Goal: Task Accomplishment & Management: Manage account settings

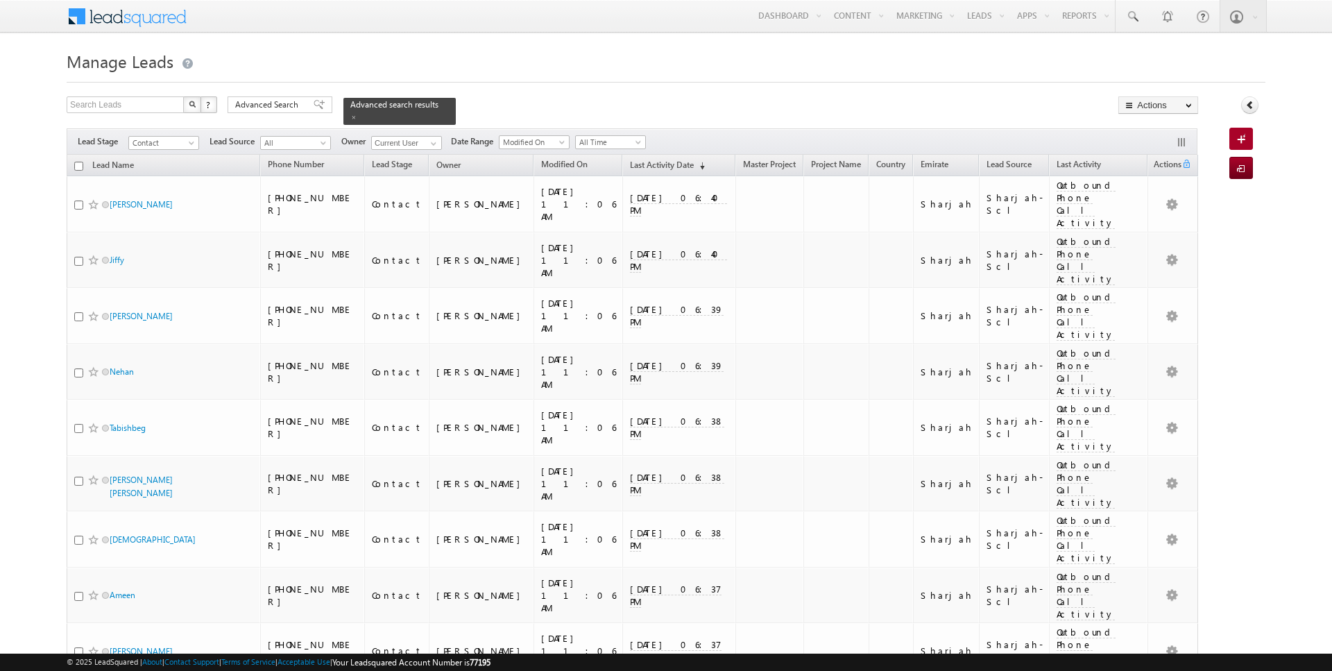
click at [78, 165] on input "checkbox" at bounding box center [78, 166] width 9 height 9
checkbox input "true"
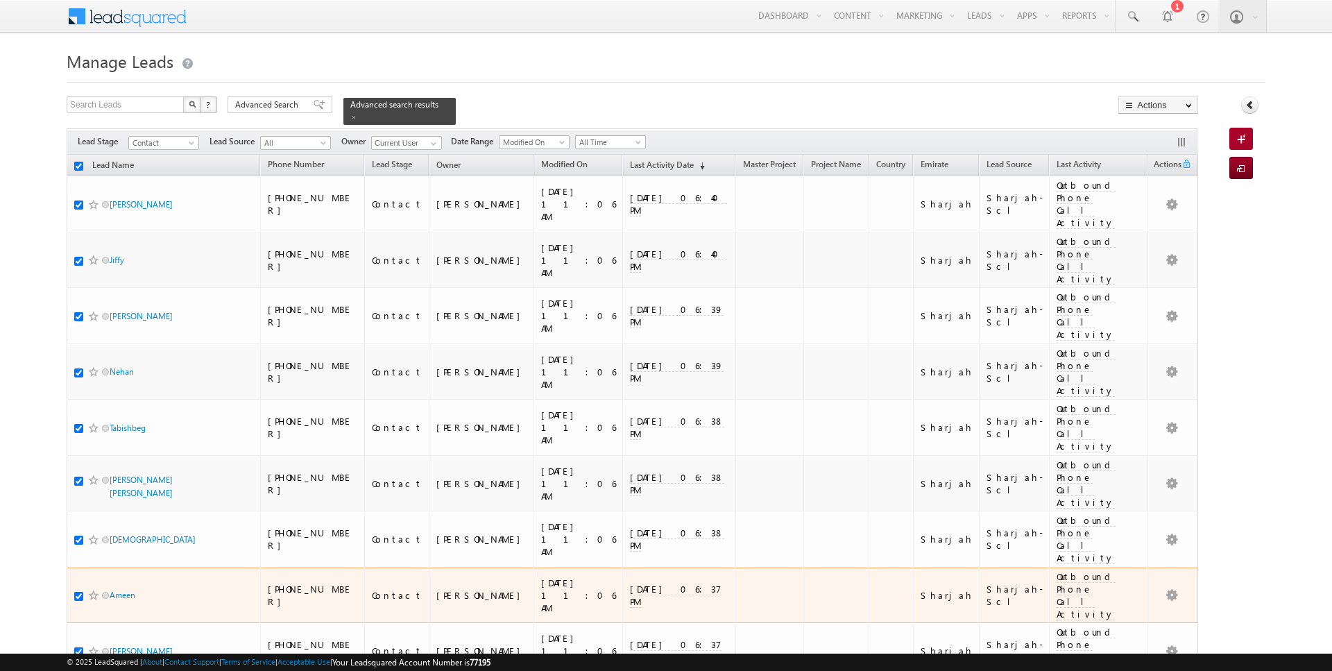
checkbox input "true"
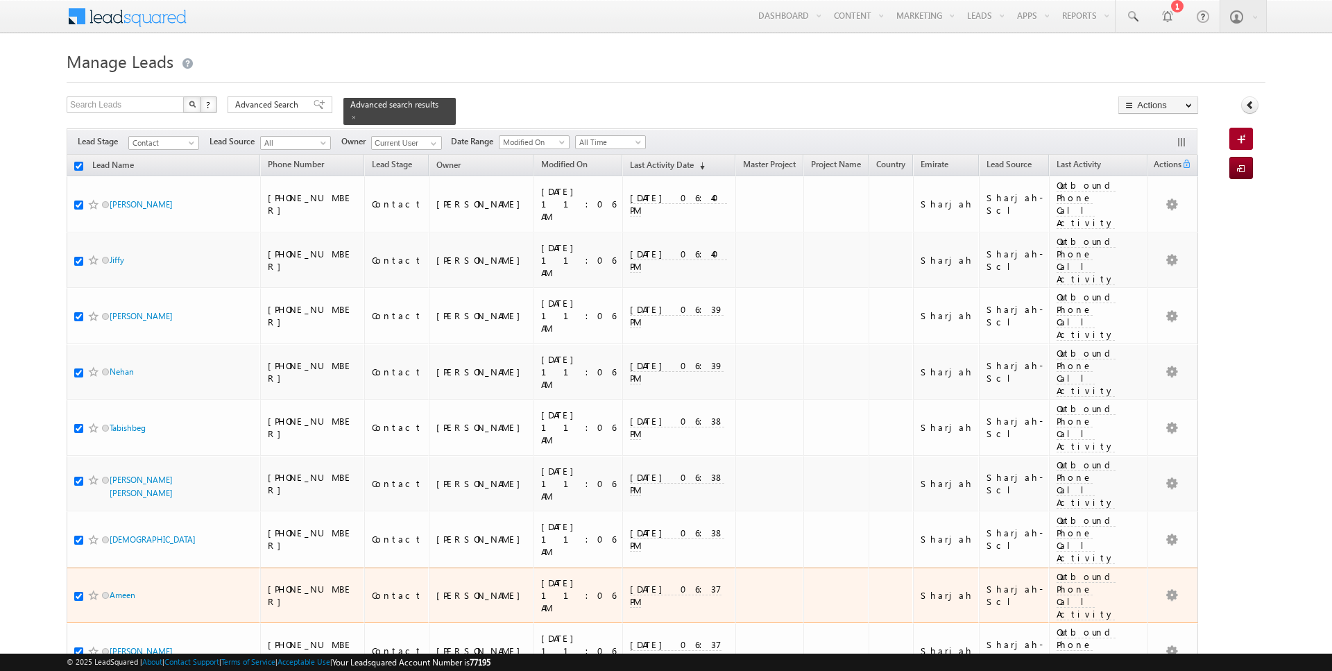
checkbox input "true"
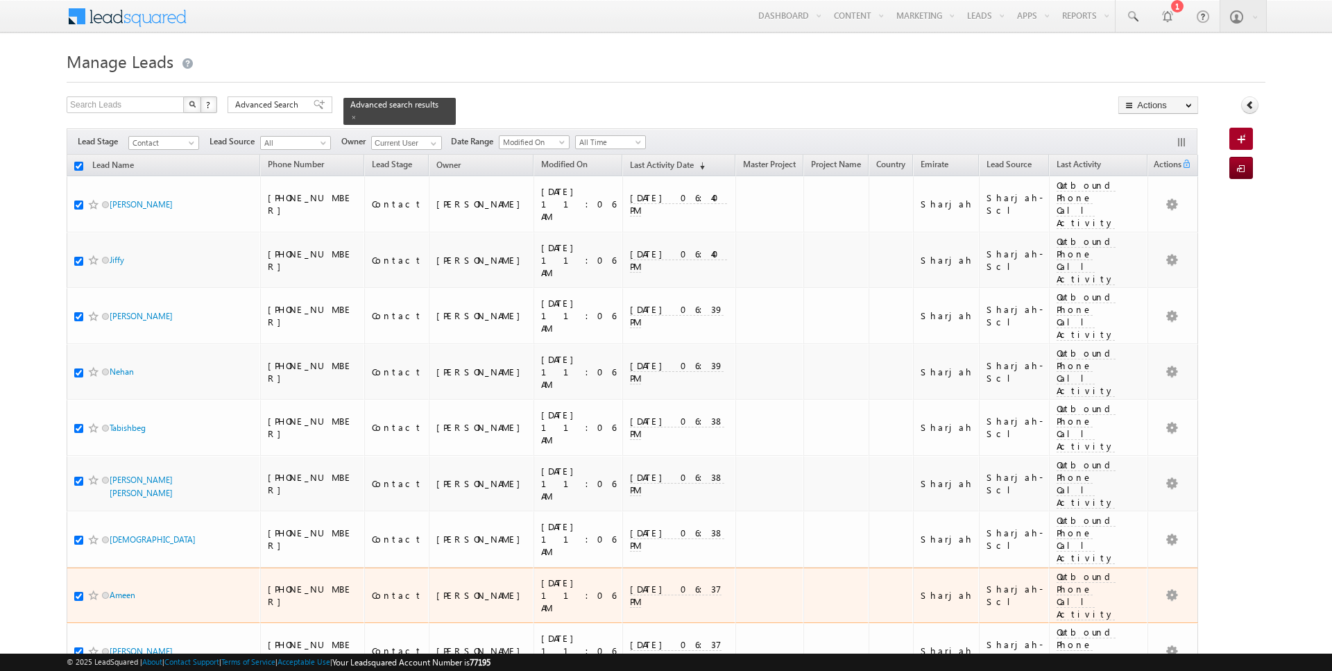
checkbox input "true"
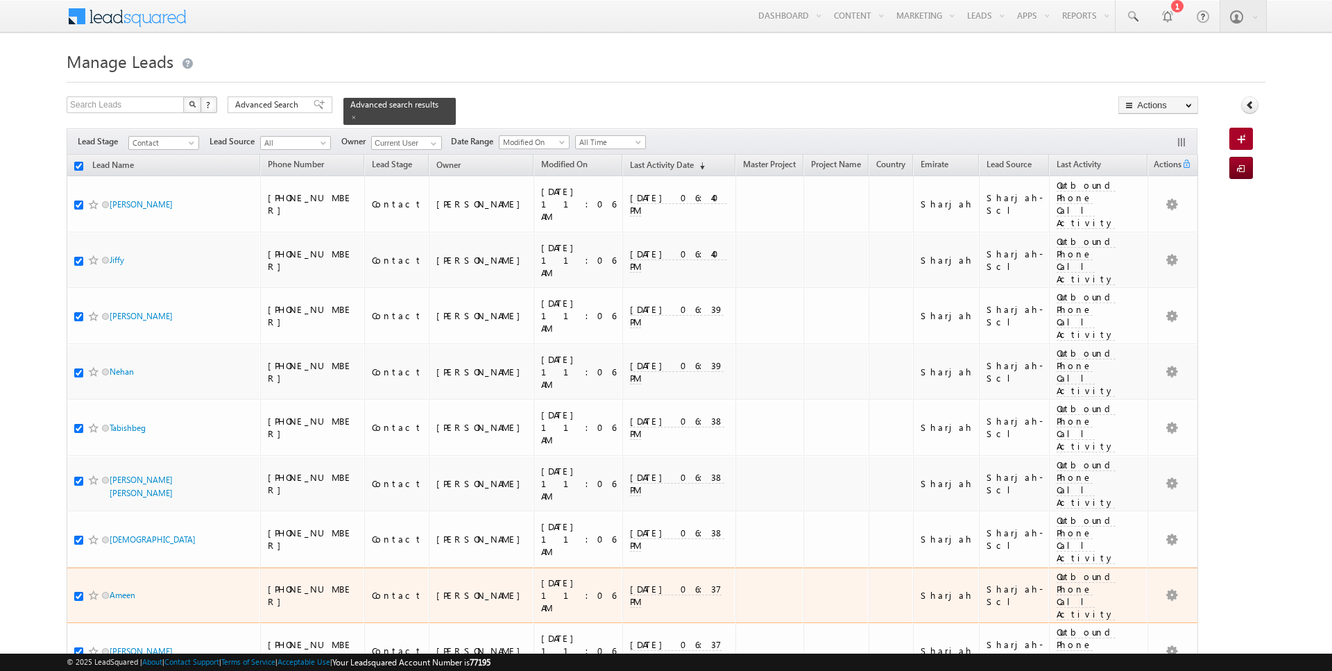
checkbox input "true"
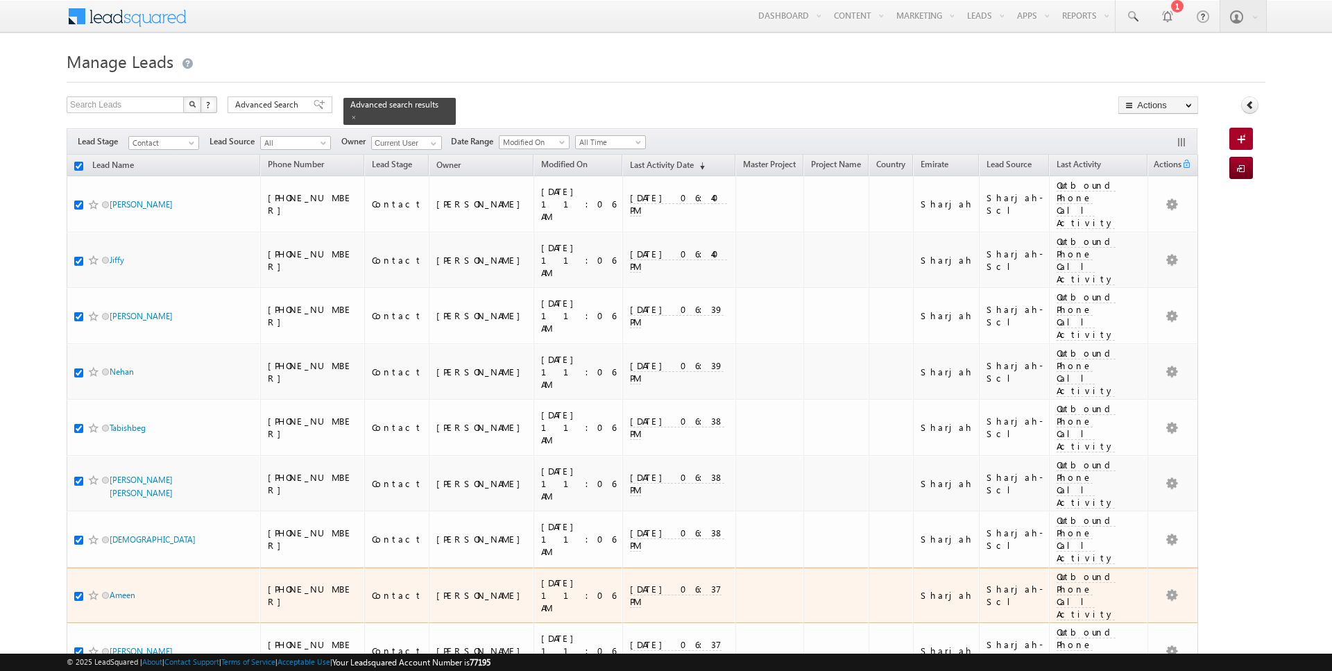
checkbox input "true"
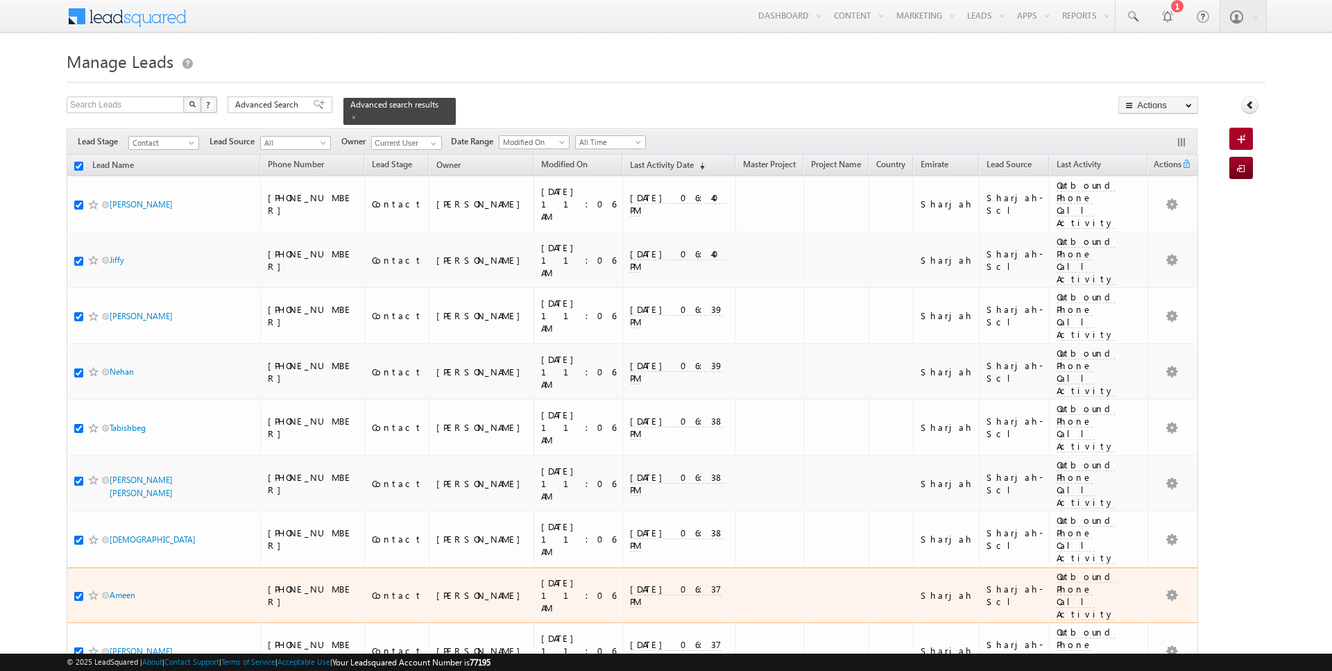
checkbox input "true"
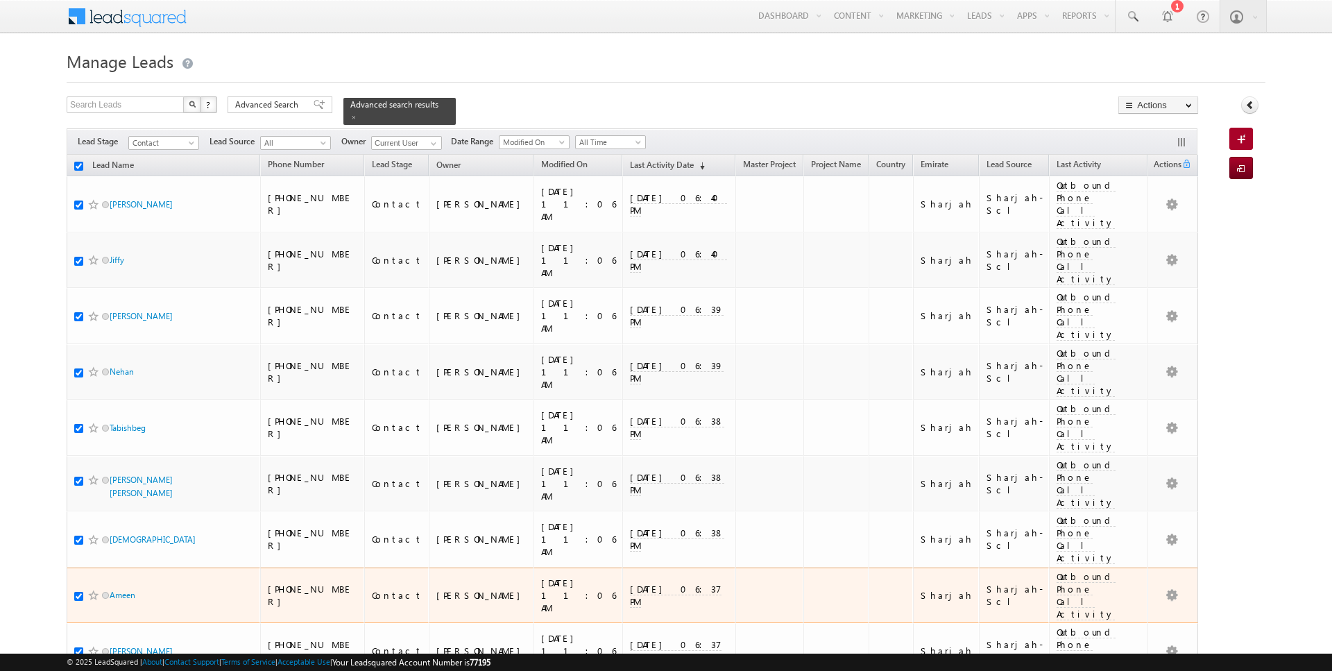
checkbox input "true"
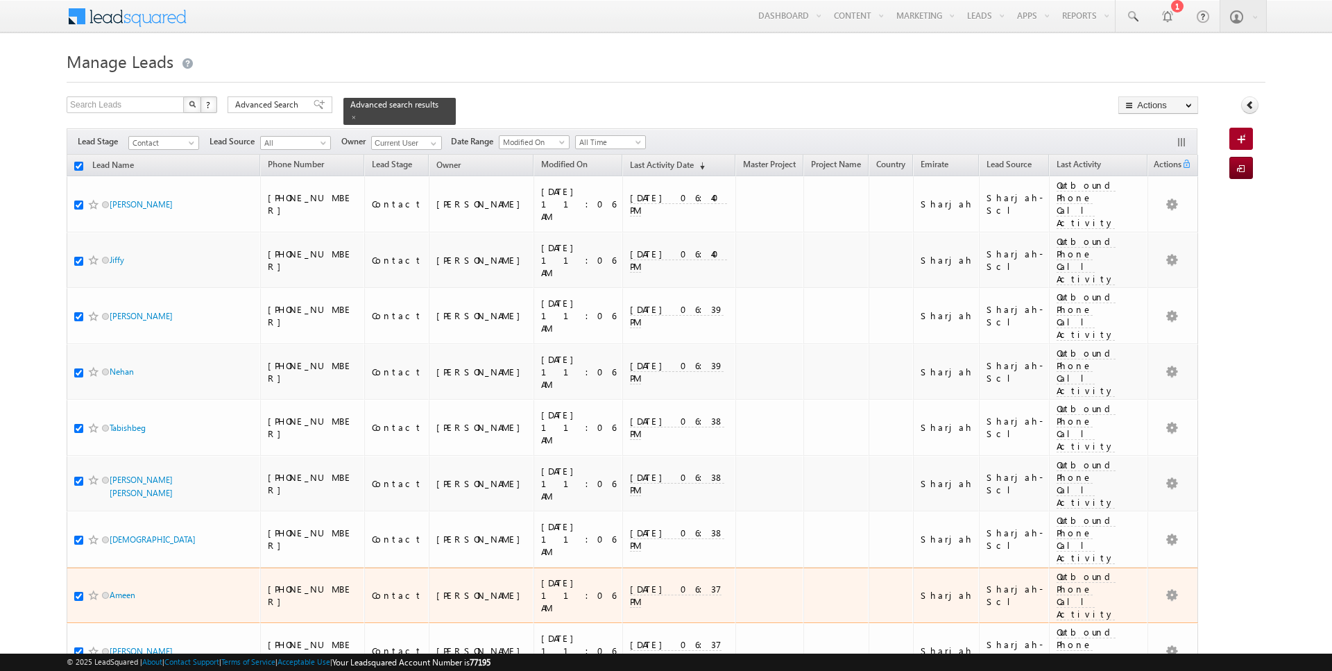
checkbox input "true"
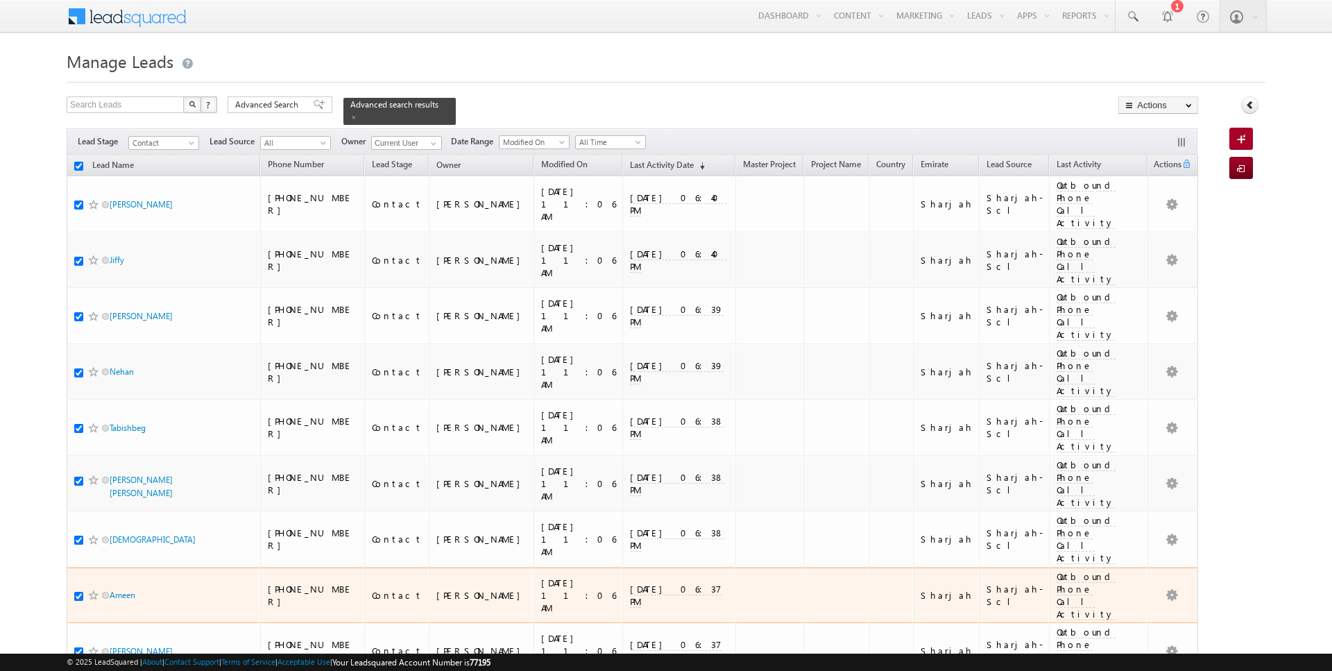
checkbox input "true"
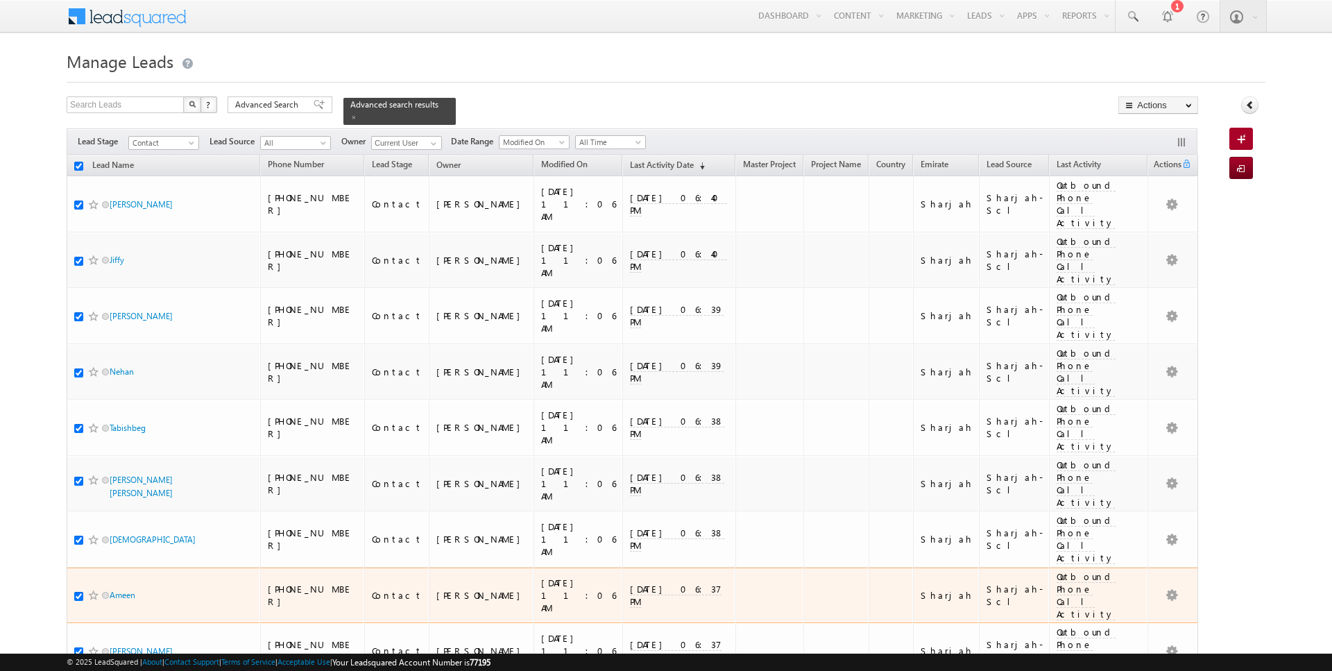
checkbox input "true"
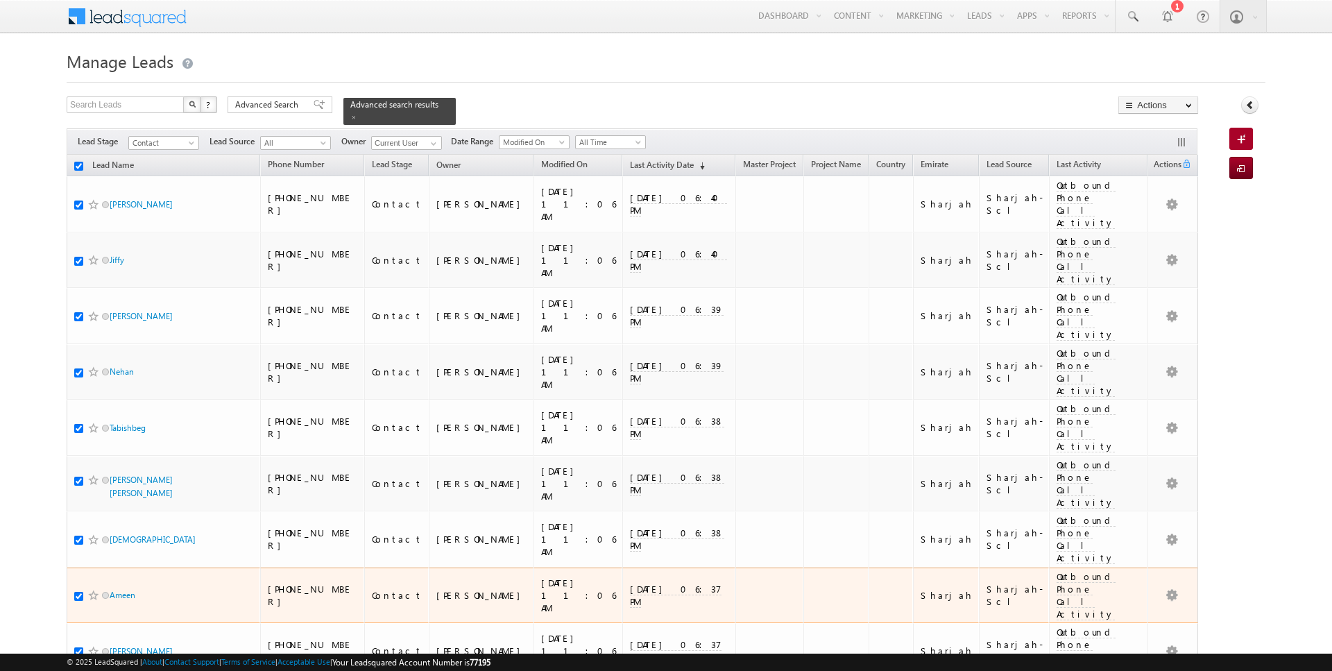
checkbox input "true"
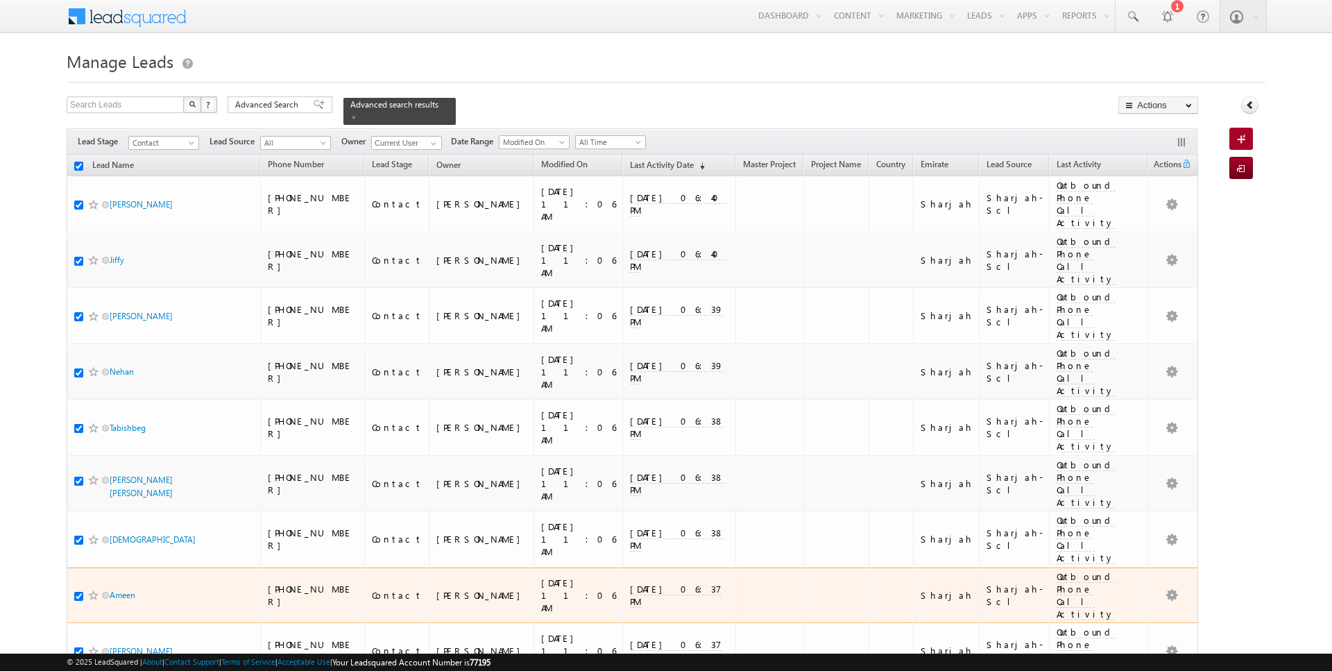
checkbox input "true"
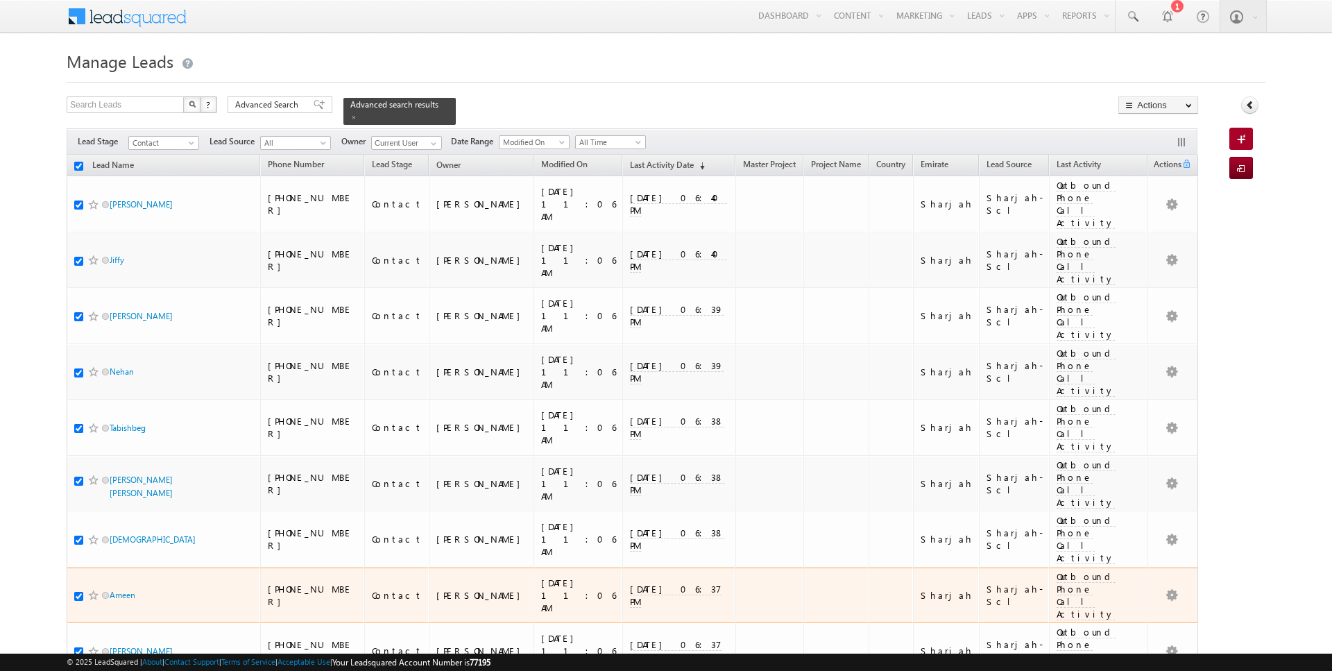
checkbox input "true"
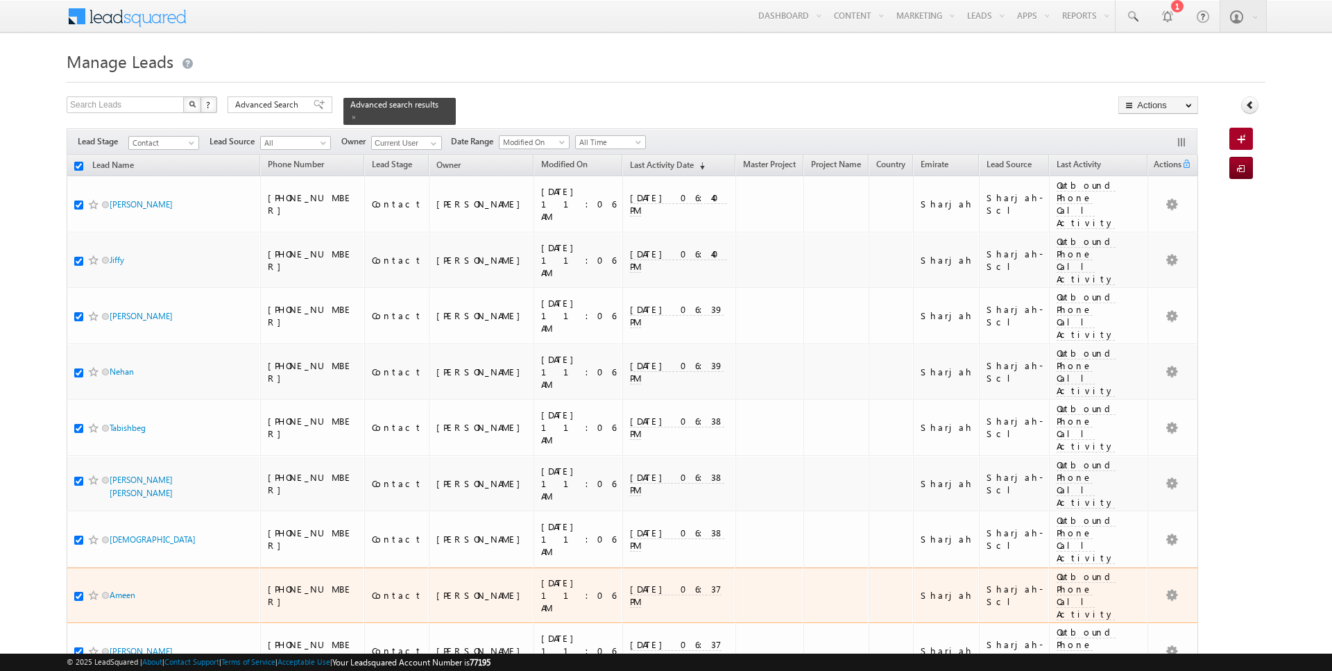
checkbox input "true"
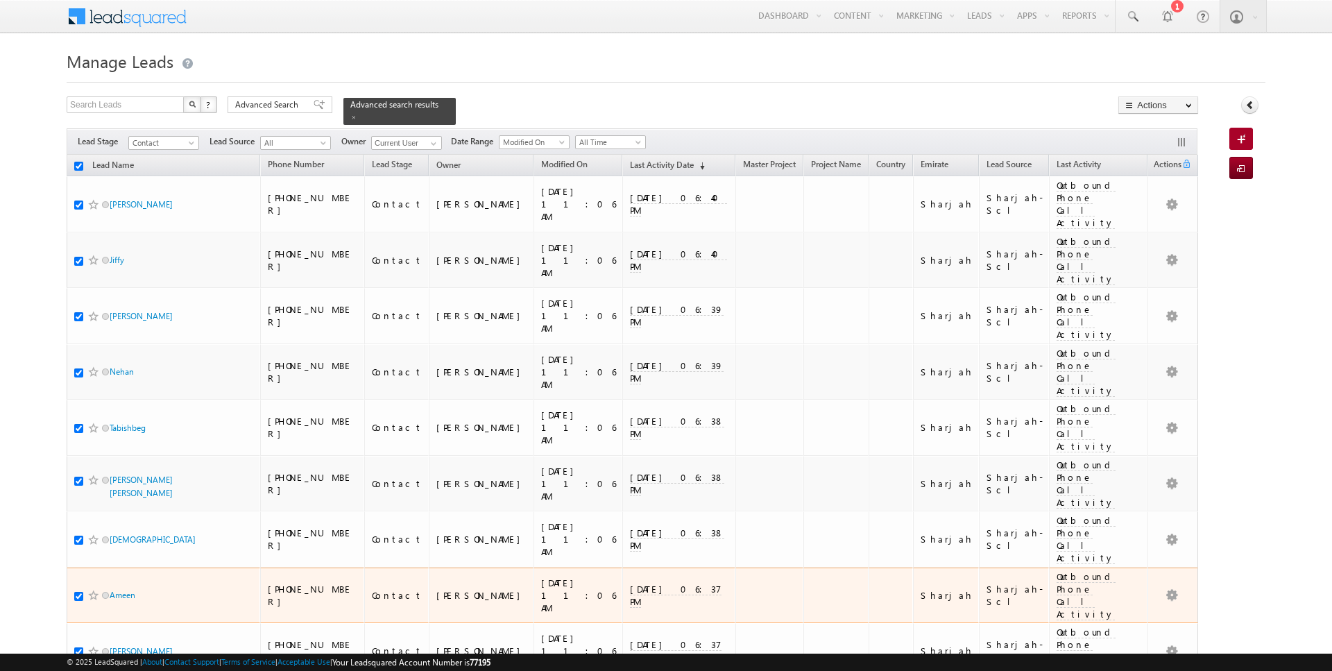
checkbox input "true"
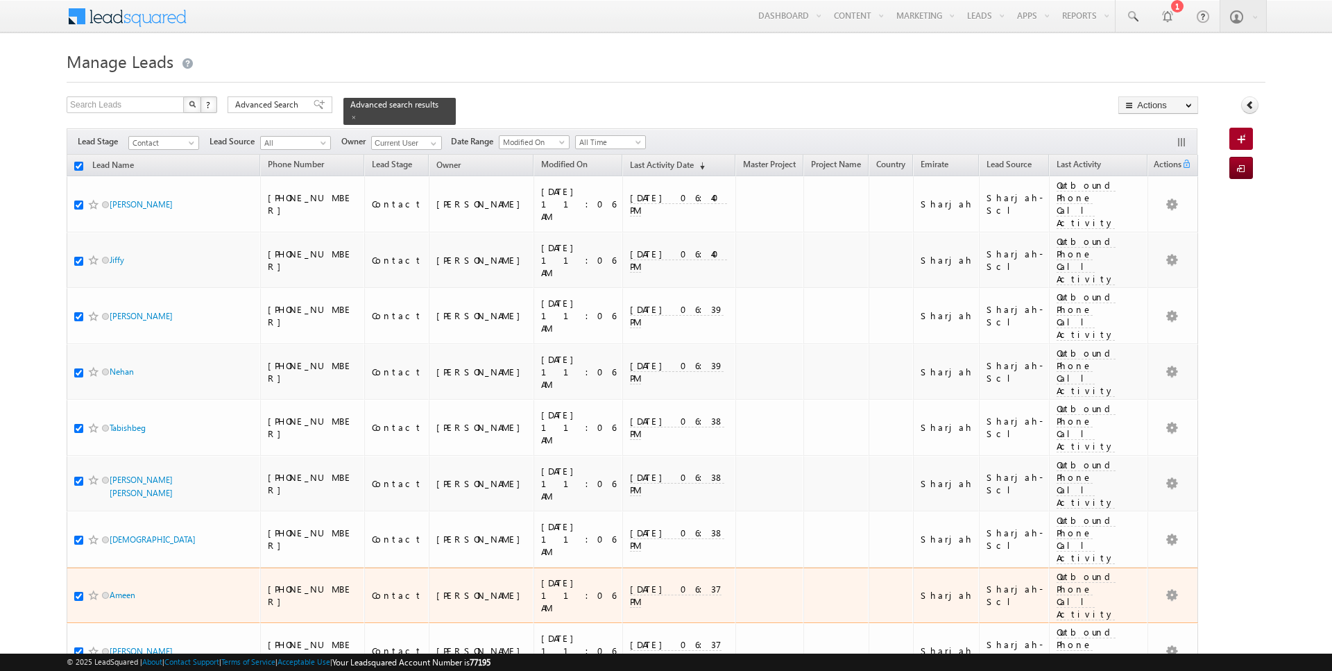
checkbox input "true"
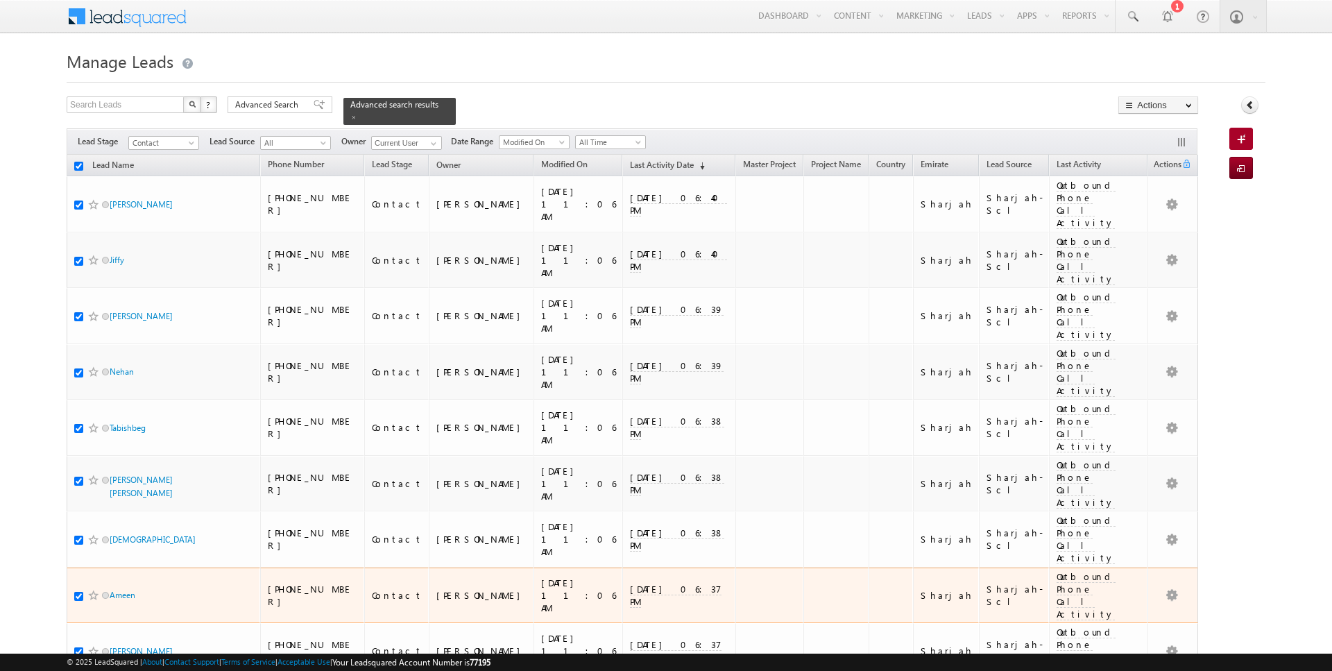
checkbox input "true"
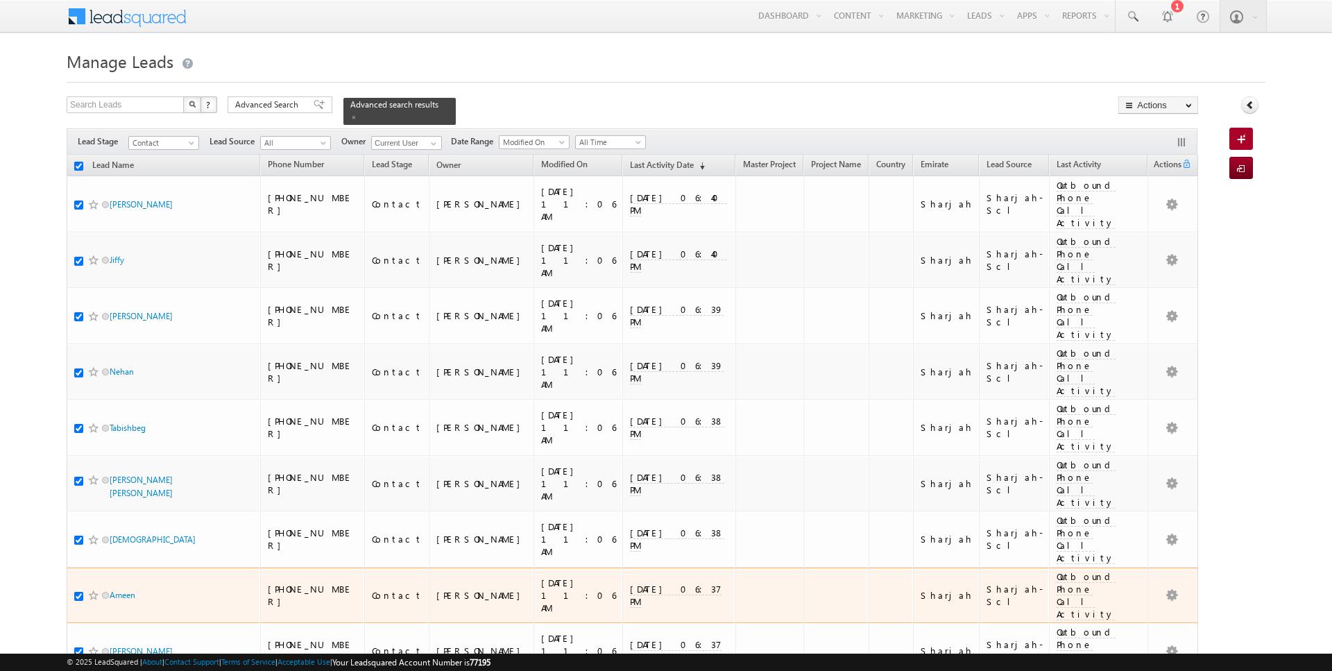
checkbox input "true"
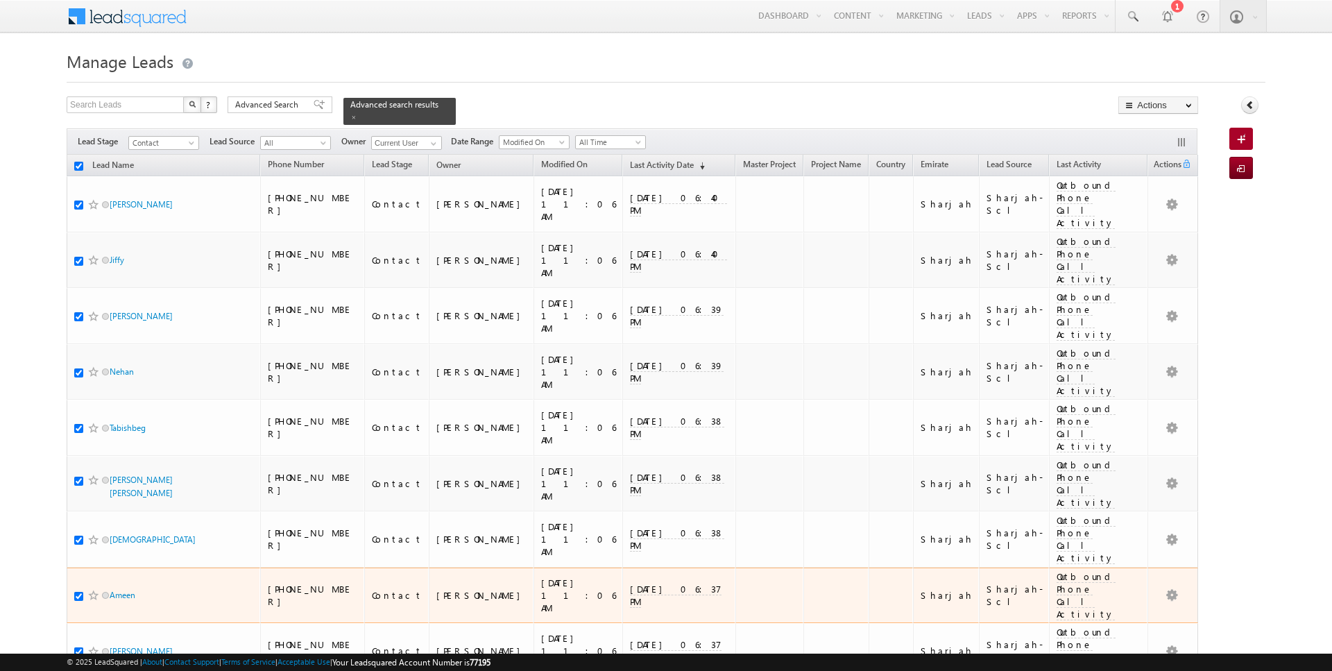
checkbox input "true"
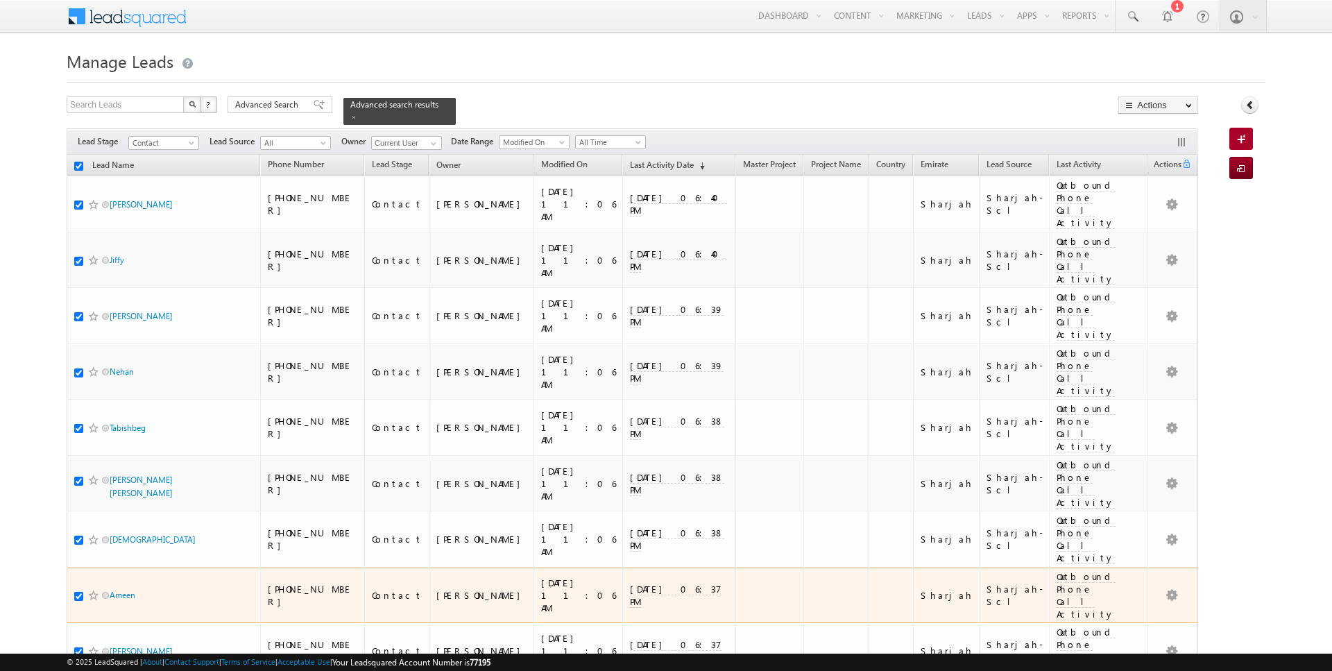
checkbox input "true"
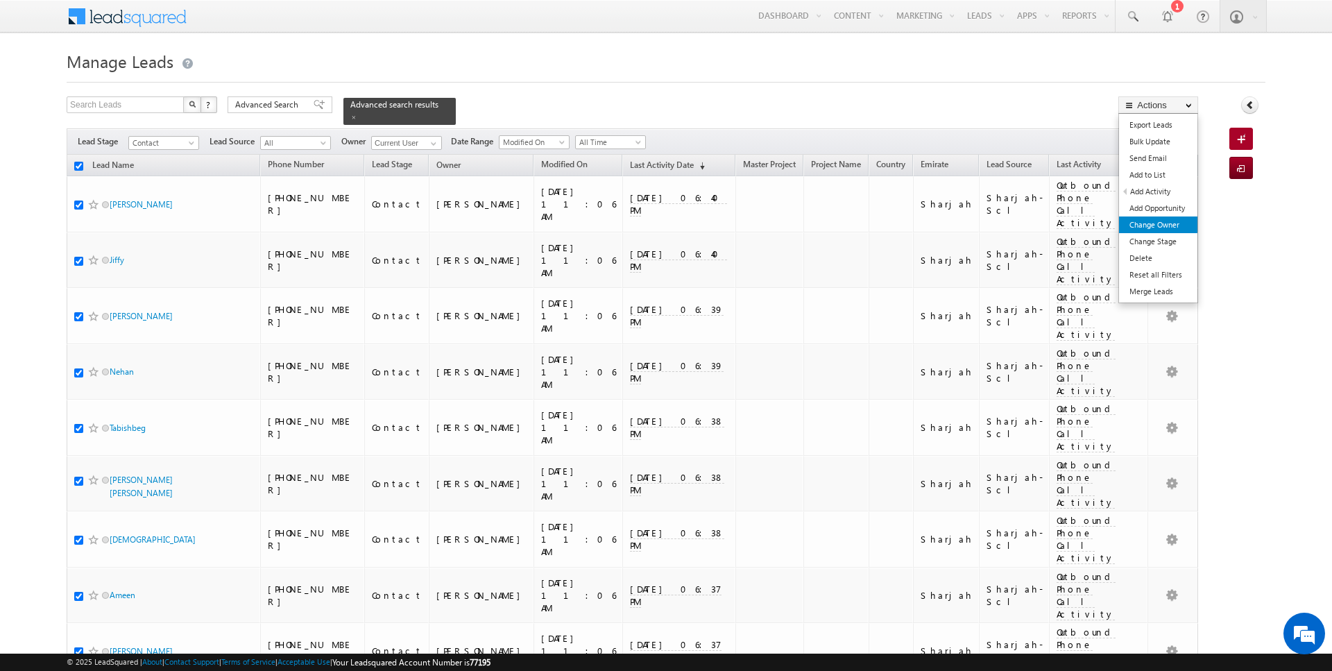
click at [1152, 228] on link "Change Owner" at bounding box center [1158, 224] width 78 height 17
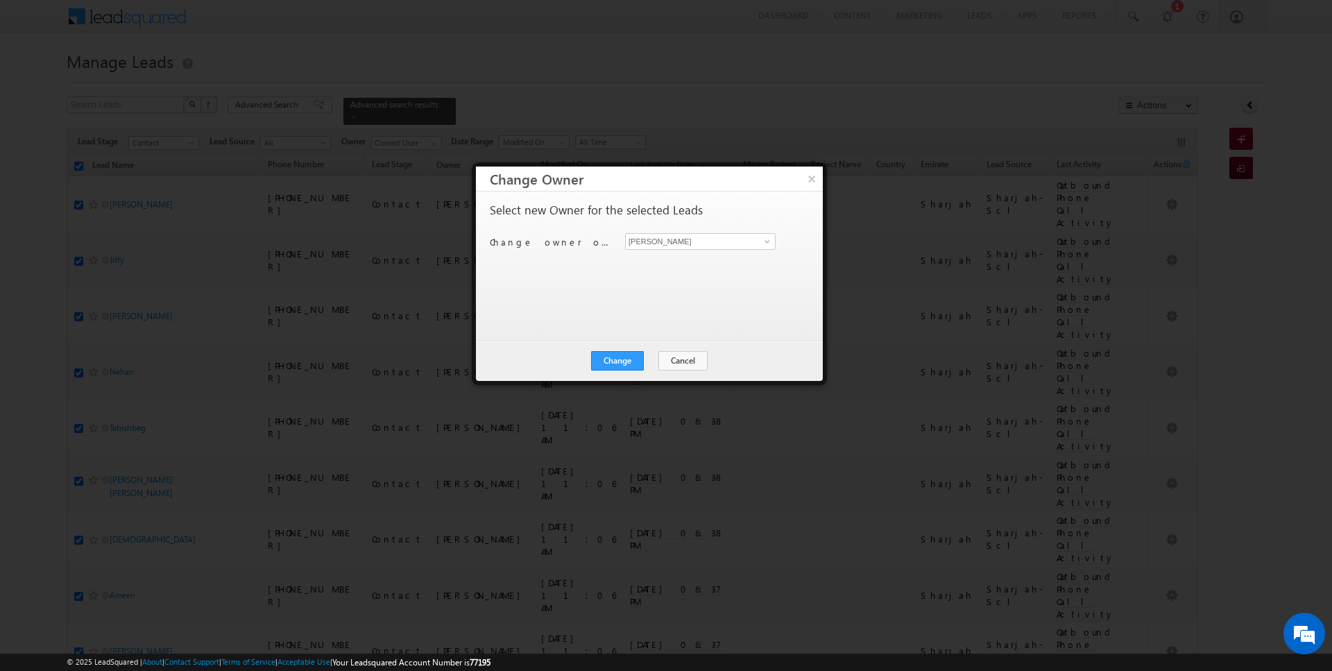
click at [694, 231] on div "Select new Owner for the selected Leads Change owner of 100 leads to Rajender R…" at bounding box center [648, 259] width 316 height 111
click at [682, 240] on input "[PERSON_NAME]" at bounding box center [700, 241] width 151 height 17
type input "Kartik Sharma"
click at [611, 358] on button "Change" at bounding box center [617, 360] width 53 height 19
click at [644, 361] on button "Close" at bounding box center [651, 360] width 44 height 19
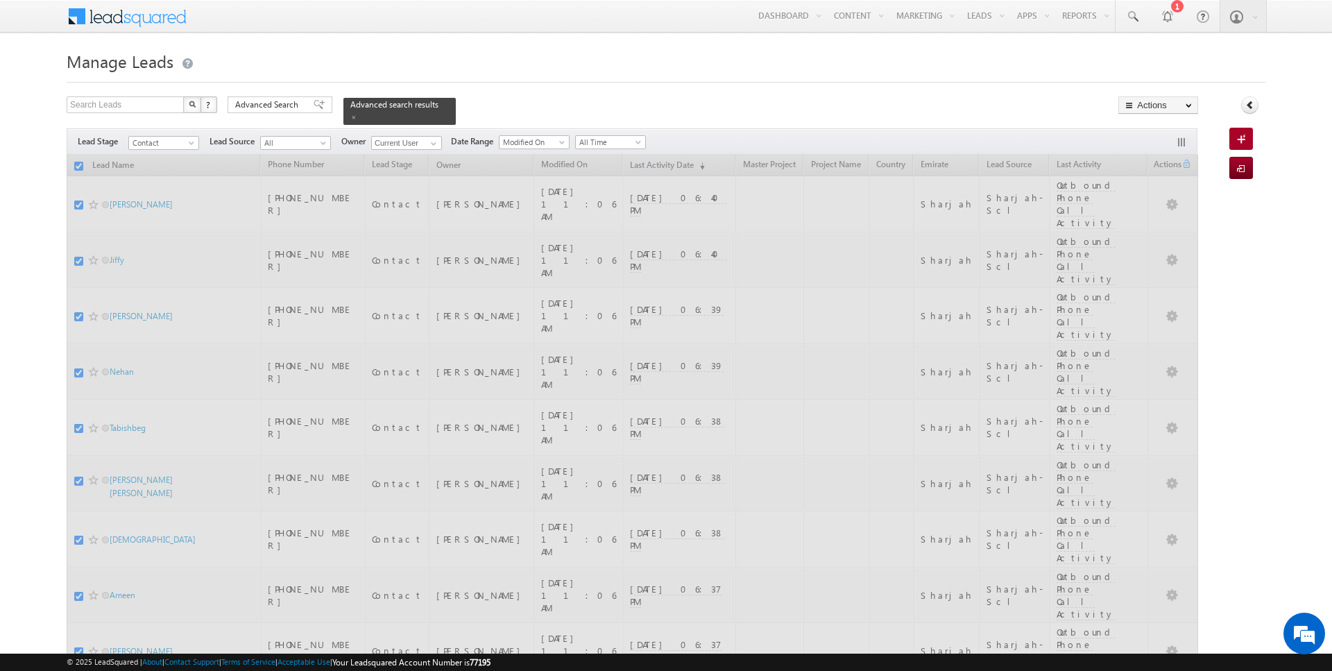
checkbox input "false"
